Goal: Task Accomplishment & Management: Use online tool/utility

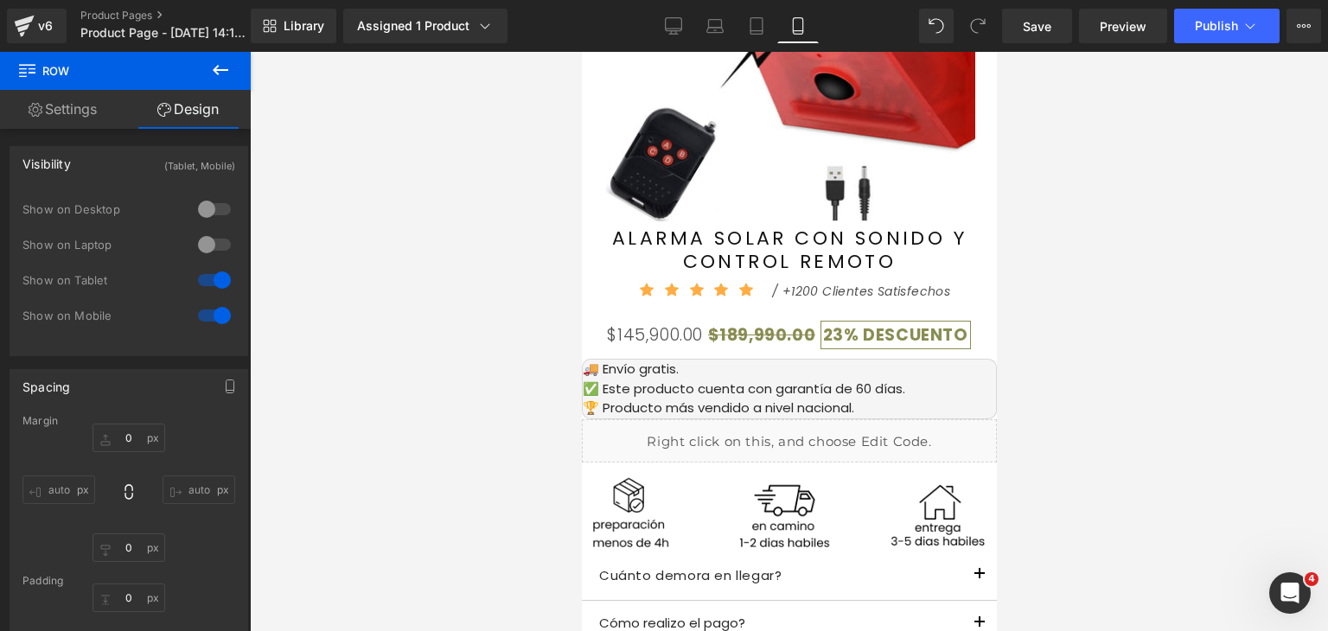
scroll to position [1124, 0]
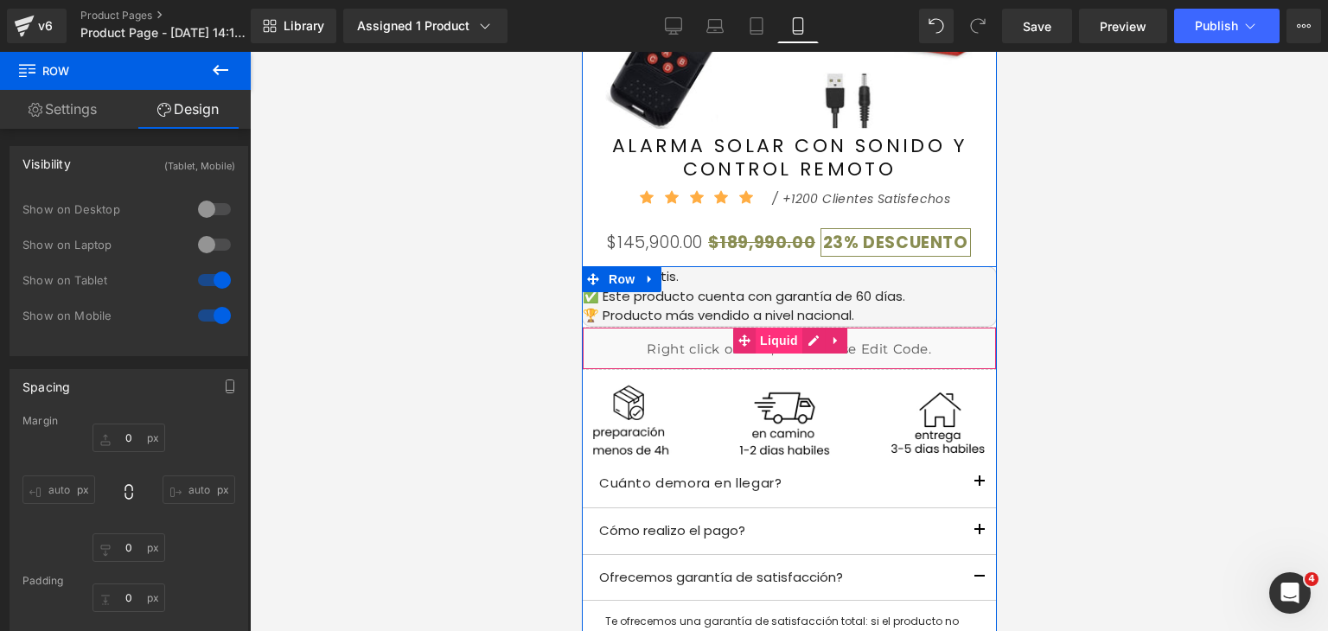
click at [767, 341] on span "Liquid" at bounding box center [778, 341] width 47 height 26
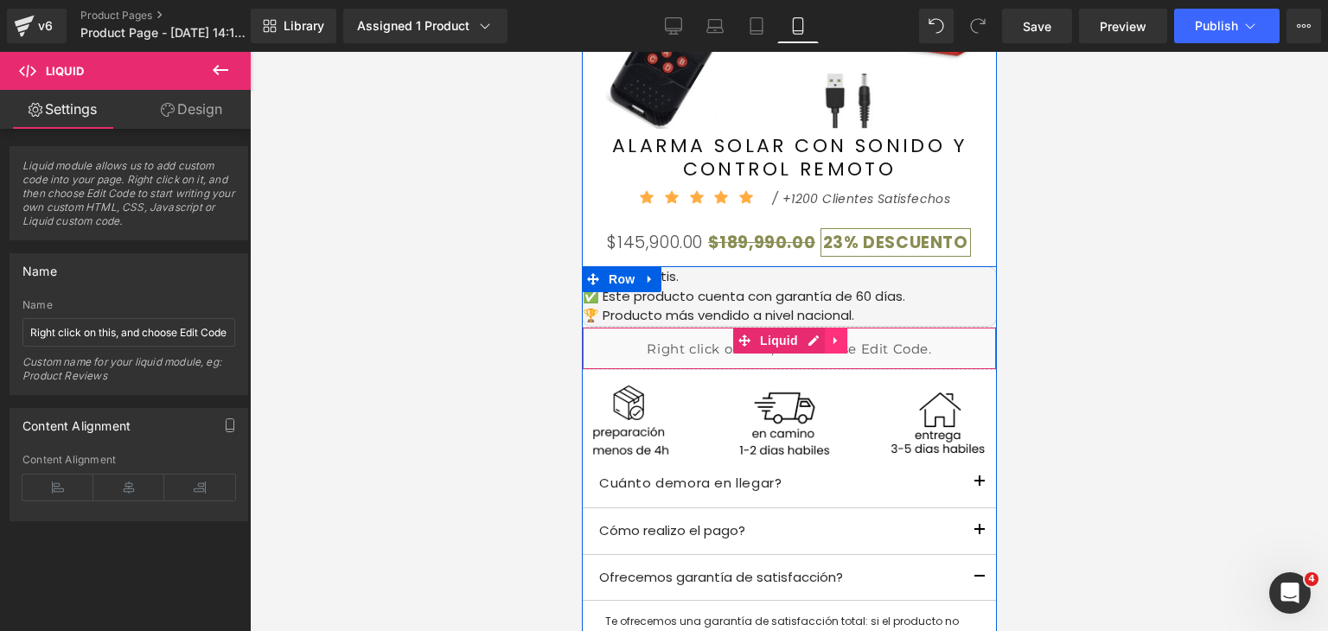
click at [830, 336] on icon at bounding box center [835, 340] width 12 height 13
click at [818, 341] on icon at bounding box center [824, 340] width 12 height 12
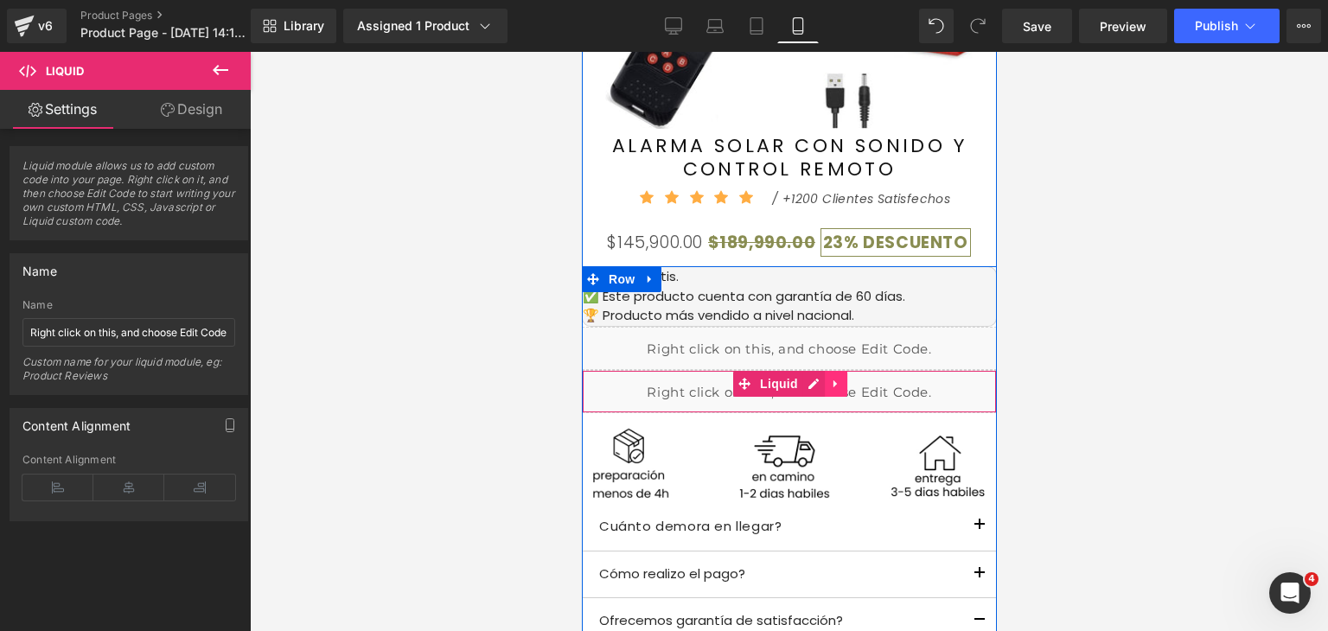
click at [829, 381] on icon at bounding box center [835, 383] width 12 height 13
click at [840, 385] on icon at bounding box center [846, 384] width 12 height 12
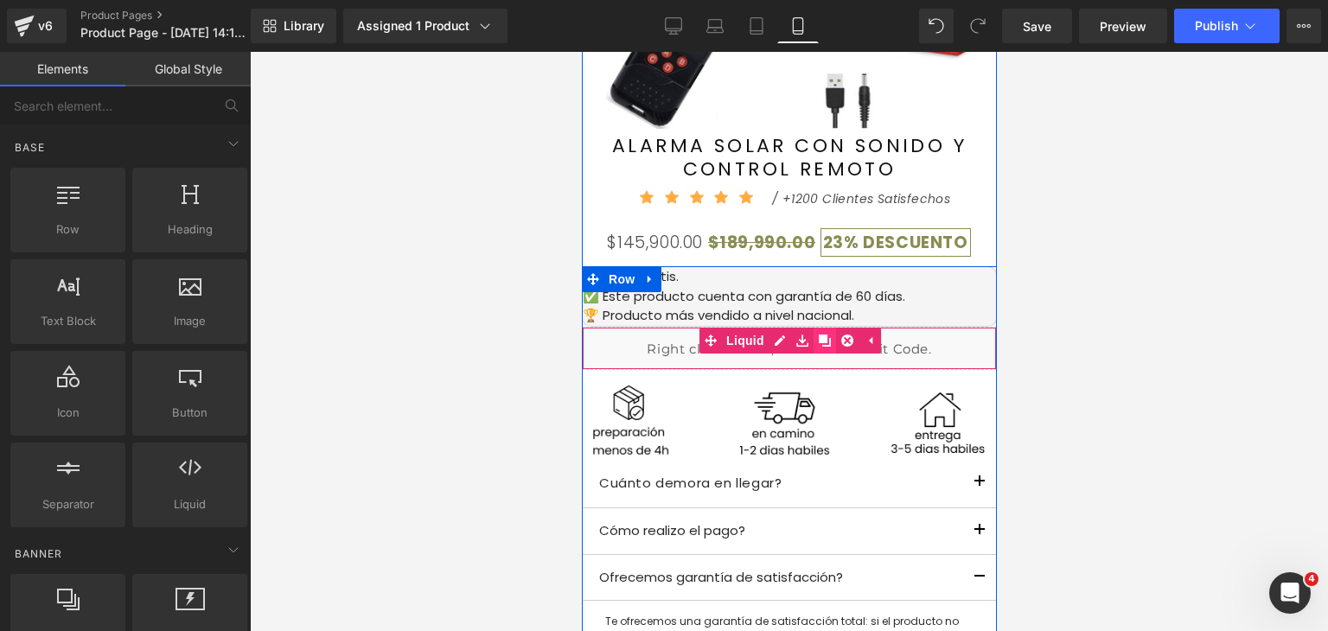
click at [818, 340] on icon at bounding box center [824, 340] width 12 height 12
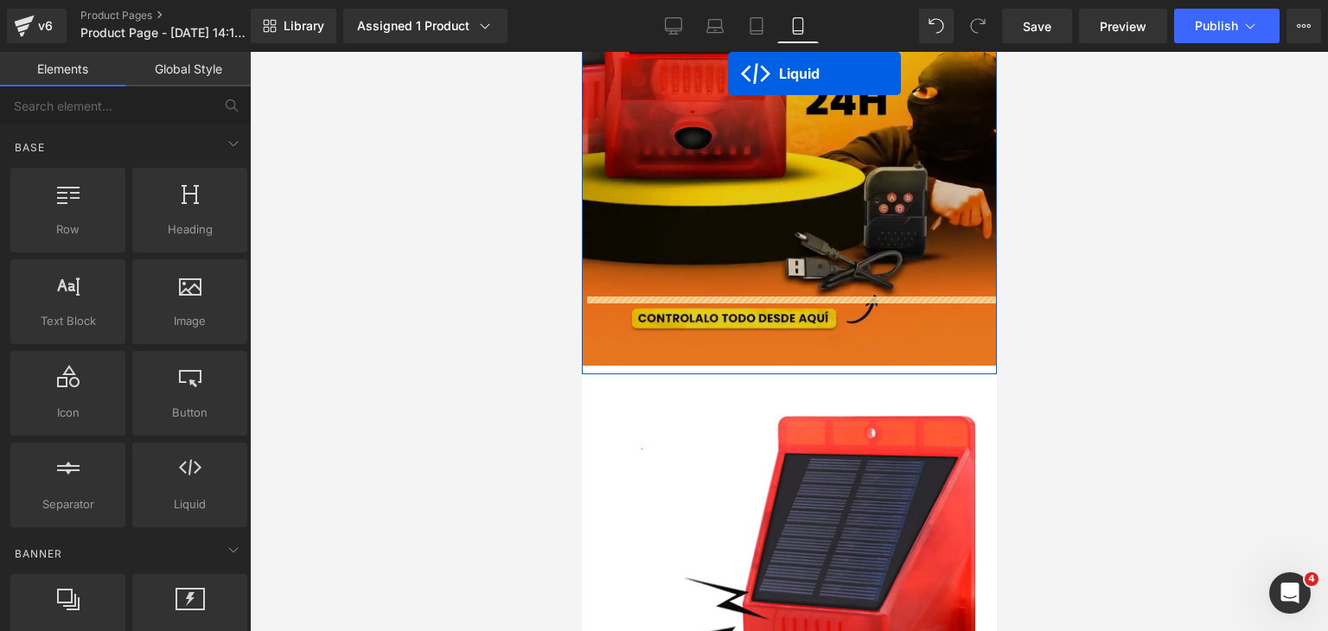
scroll to position [311, 0]
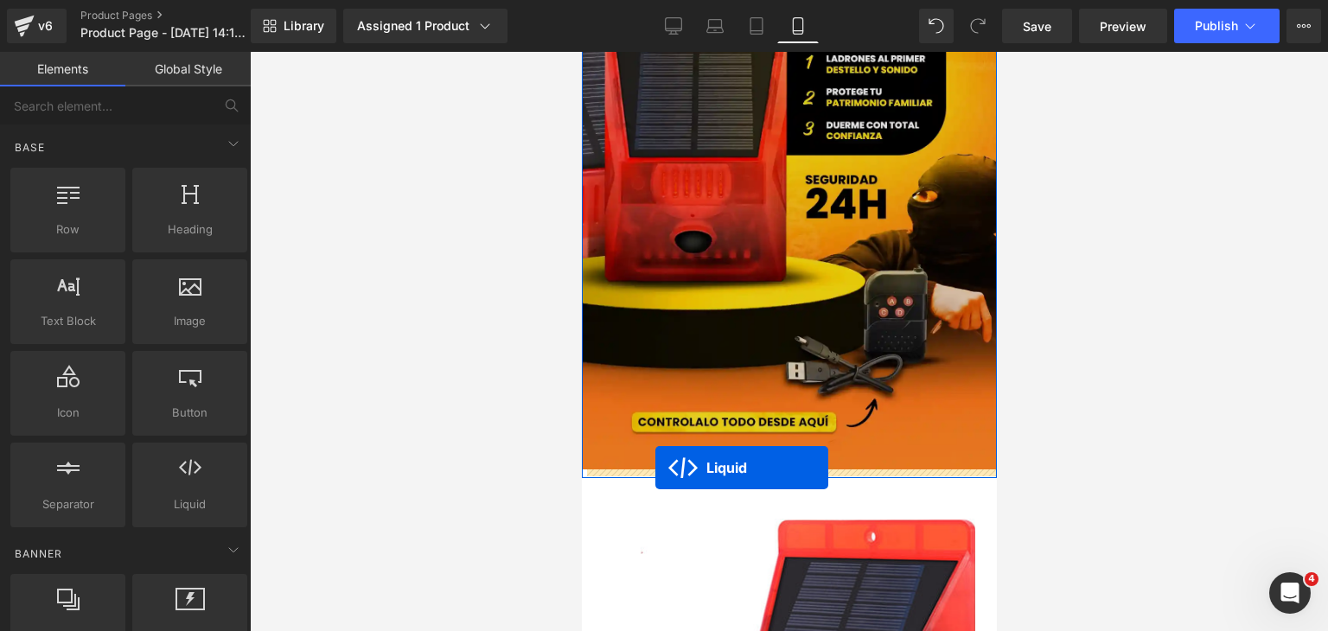
drag, startPoint x: 706, startPoint y: 349, endPoint x: 654, endPoint y: 468, distance: 129.3
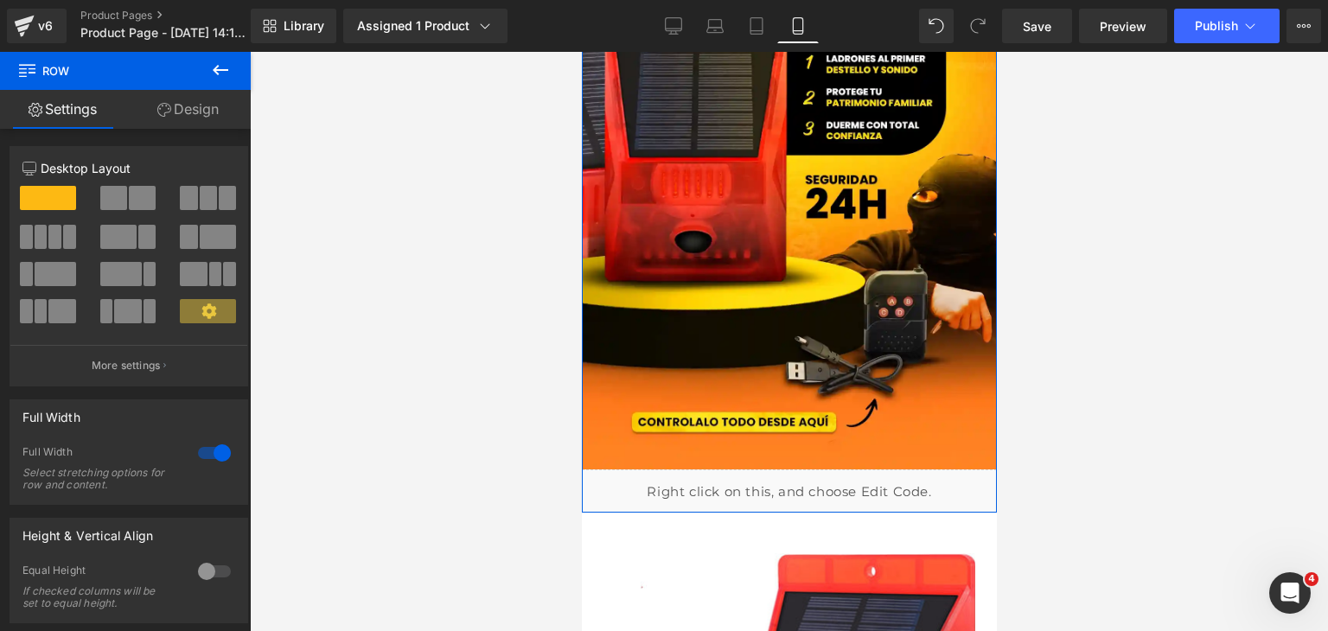
drag, startPoint x: 842, startPoint y: 519, endPoint x: 838, endPoint y: 511, distance: 9.3
click at [838, 511] on div "Image Liquid Row" at bounding box center [788, 109] width 415 height 806
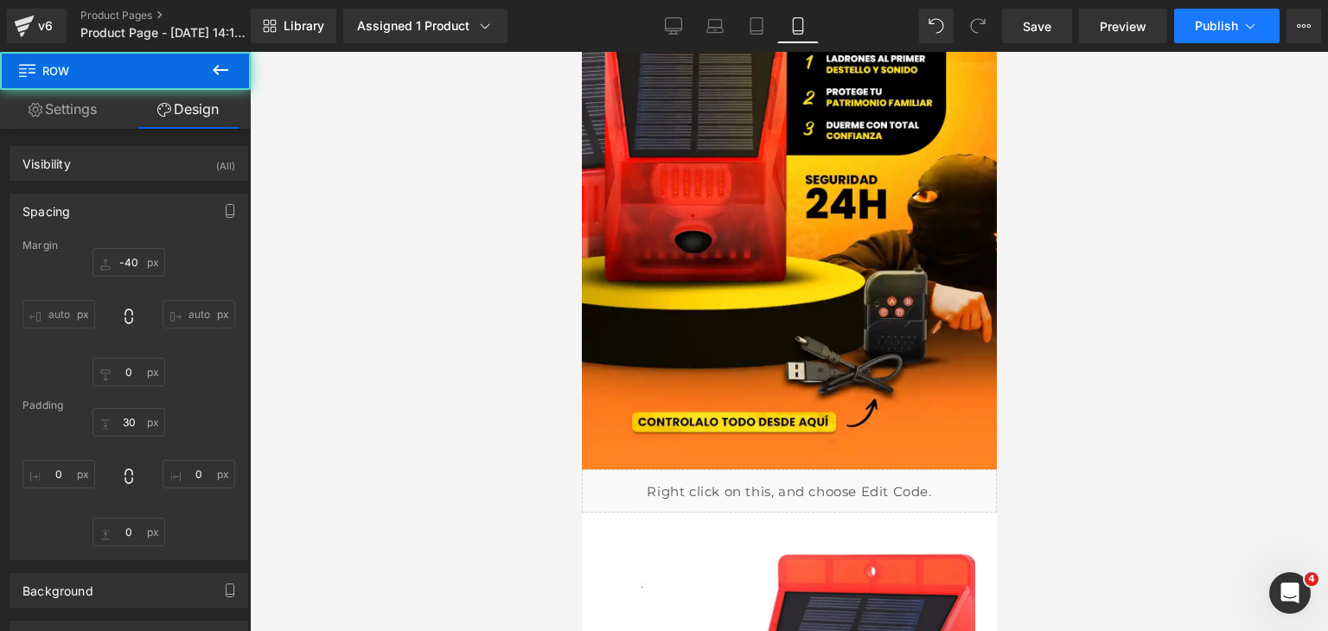
type input "-40"
type input "0"
type input "30"
type input "0"
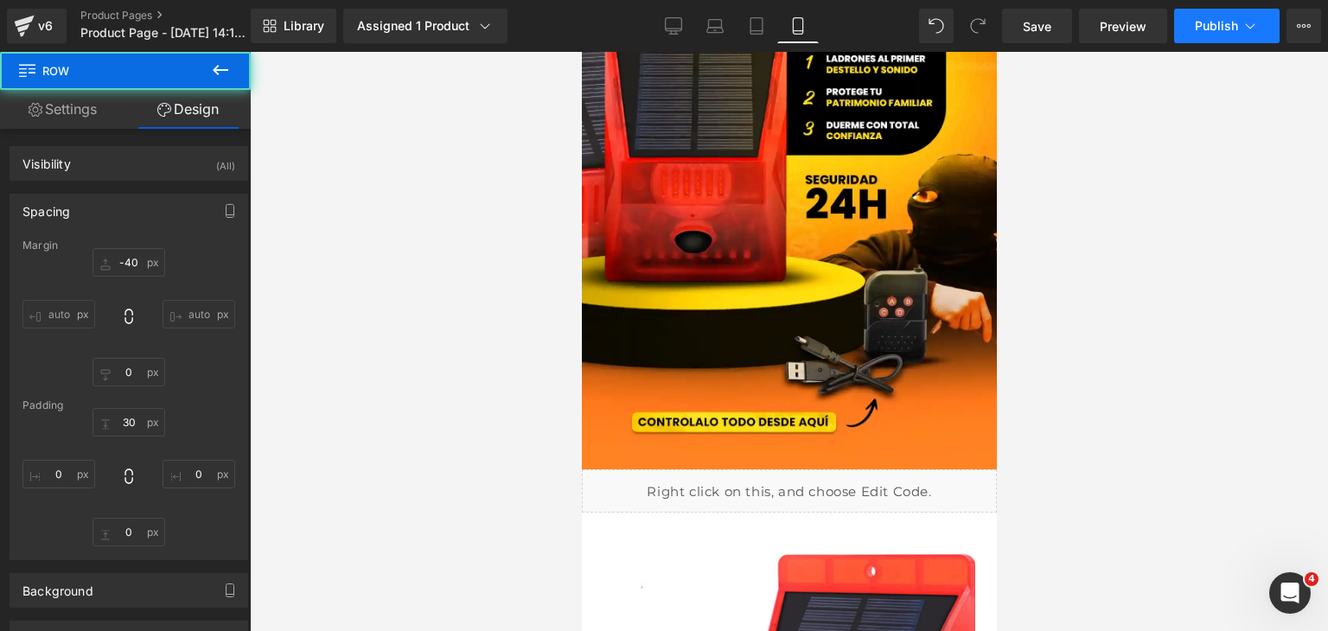
type input "0"
click at [1210, 32] on span "Publish" at bounding box center [1215, 26] width 43 height 14
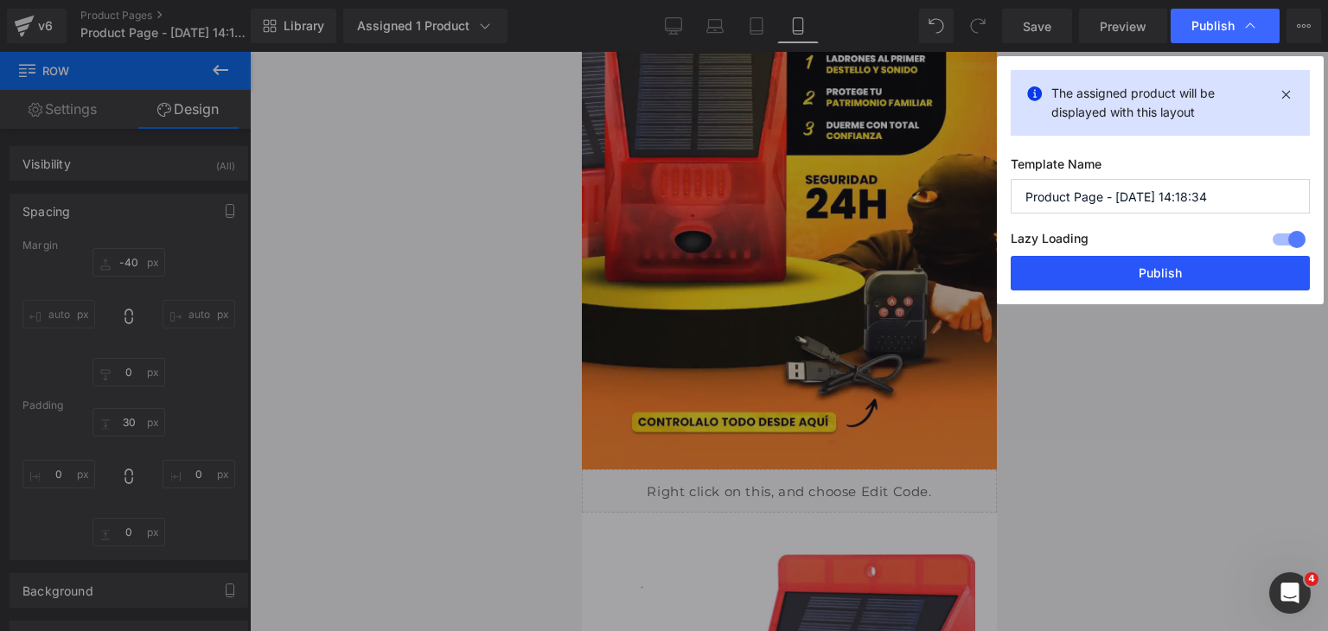
click at [1213, 277] on button "Publish" at bounding box center [1159, 273] width 299 height 35
